Goal: Information Seeking & Learning: Check status

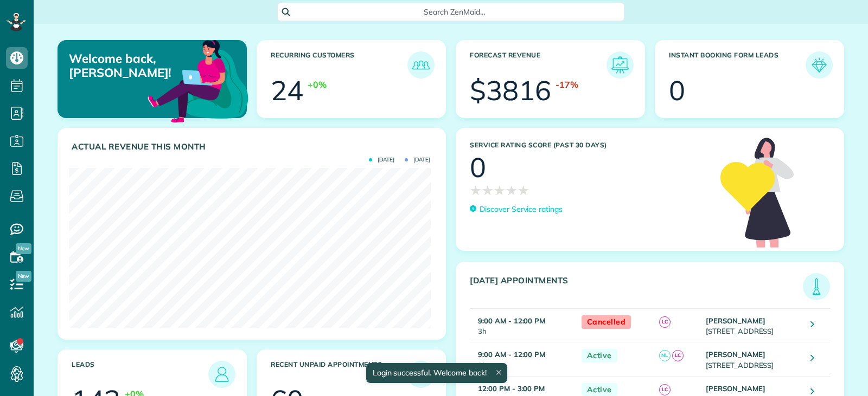
scroll to position [161, 361]
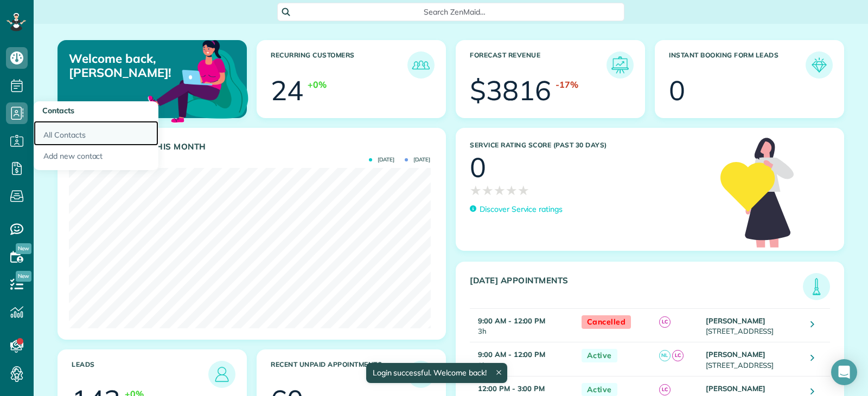
click at [59, 132] on link "All Contacts" at bounding box center [96, 133] width 125 height 25
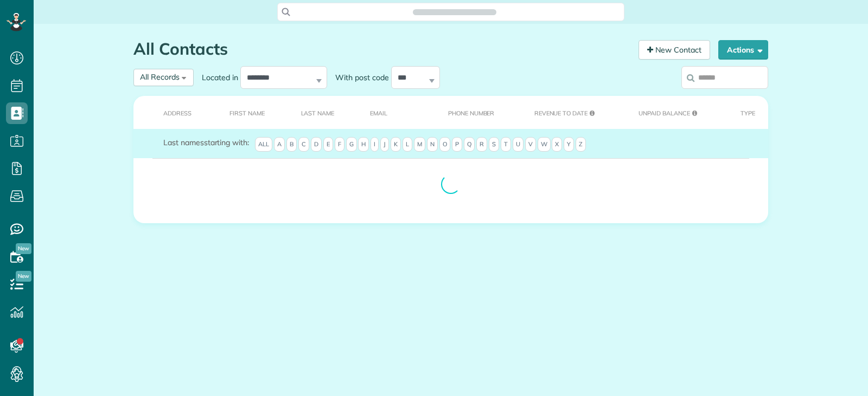
scroll to position [5, 5]
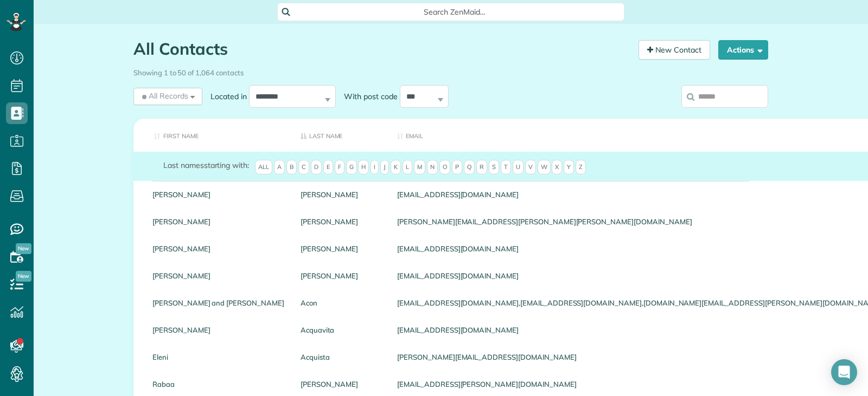
click at [698, 97] on input "search" at bounding box center [724, 96] width 87 height 23
type input "*"
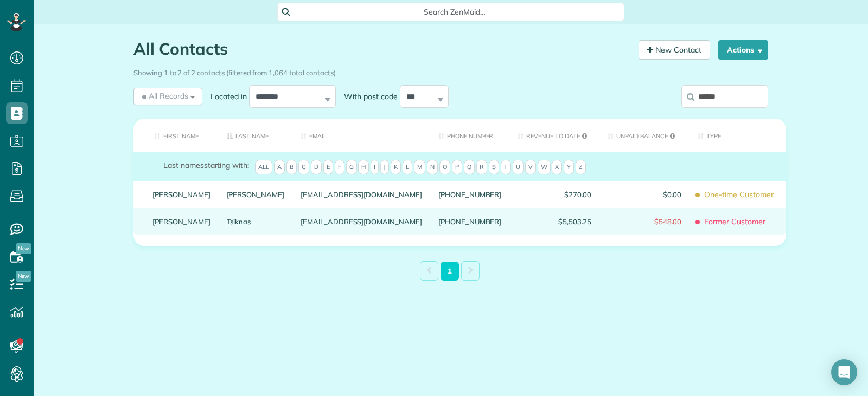
type input "******"
click at [182, 226] on link "Sia" at bounding box center [181, 222] width 58 height 8
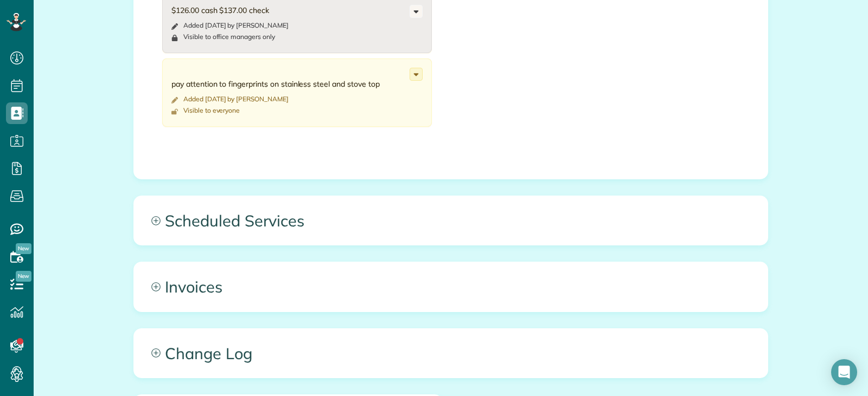
scroll to position [522, 0]
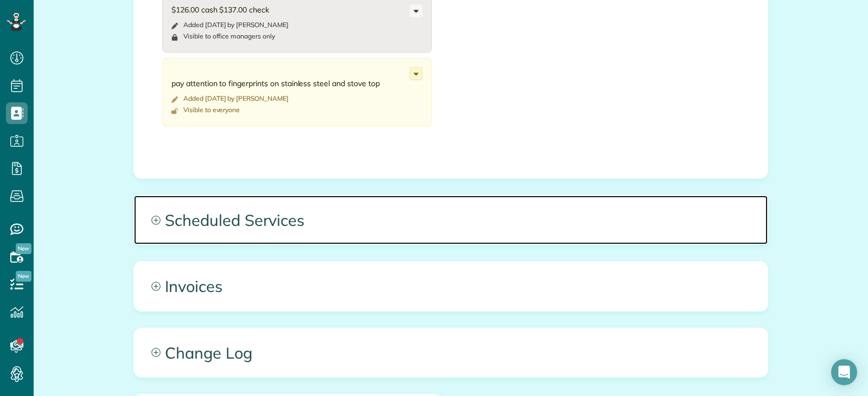
click at [329, 210] on span "Scheduled Services" at bounding box center [450, 220] width 633 height 49
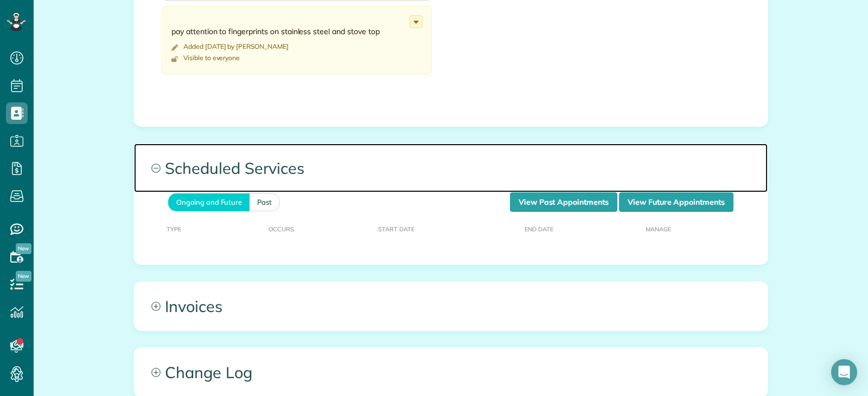
scroll to position [575, 0]
click at [529, 190] on span "Scheduled Services" at bounding box center [450, 167] width 633 height 49
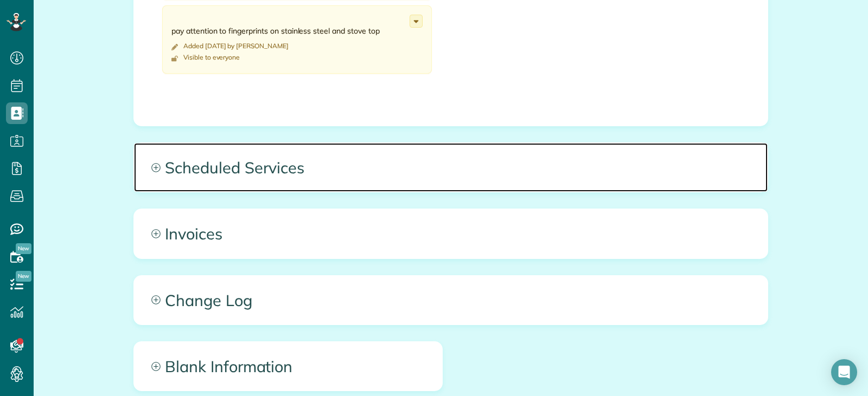
click at [525, 179] on span "Scheduled Services" at bounding box center [450, 167] width 633 height 49
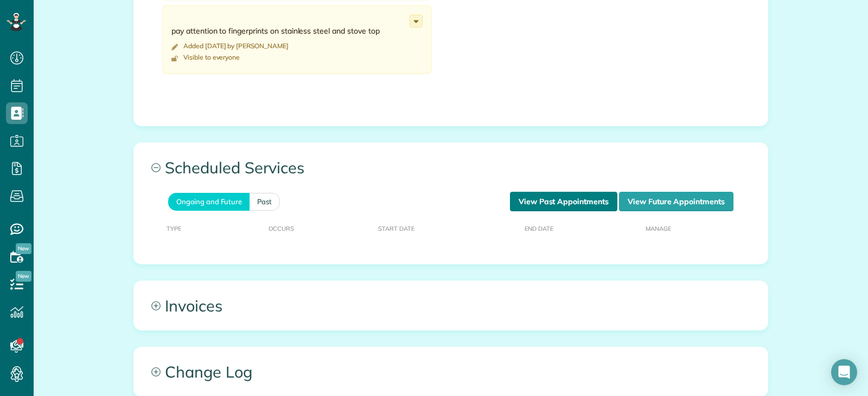
click at [549, 200] on link "View Past Appointments" at bounding box center [563, 202] width 107 height 20
click at [265, 203] on link "Past" at bounding box center [264, 202] width 30 height 18
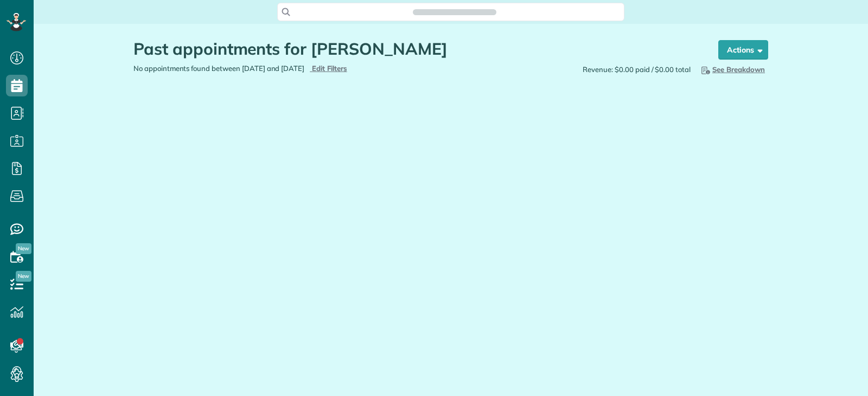
scroll to position [5, 5]
